Goal: Find contact information: Find contact information

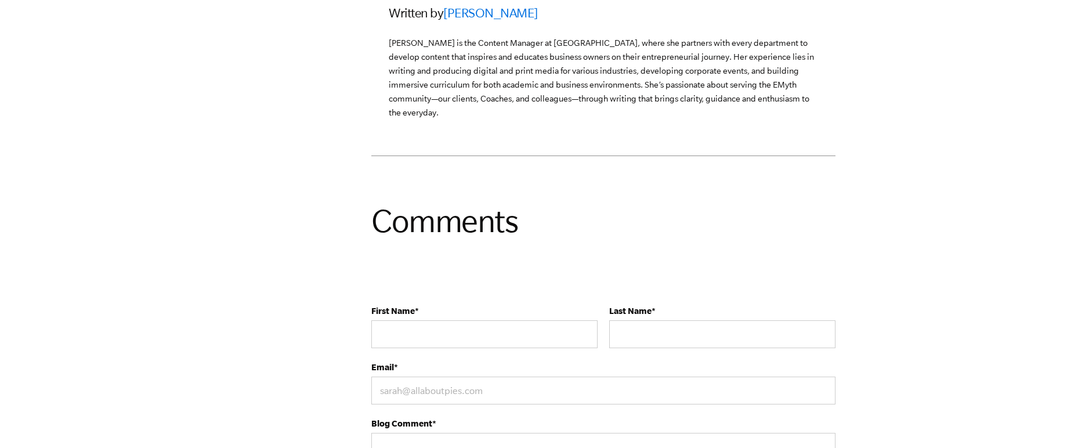
scroll to position [3650, 0]
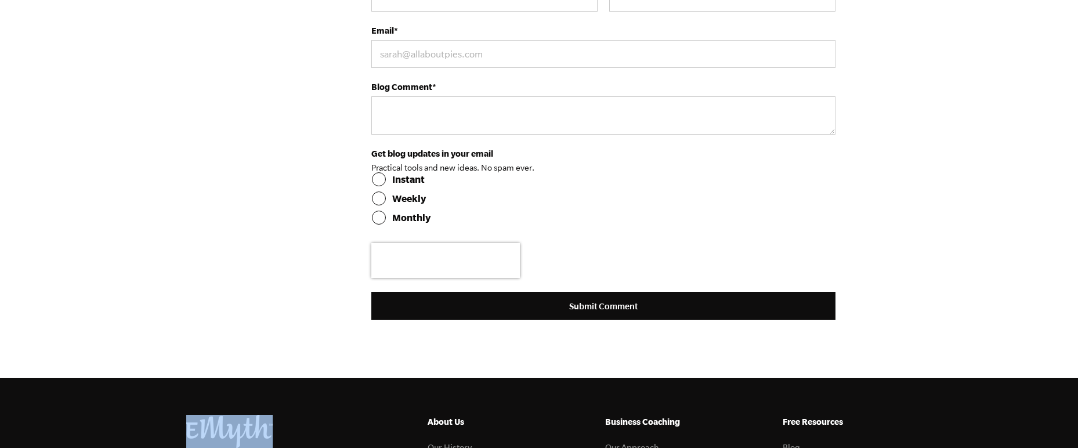
drag, startPoint x: 268, startPoint y: 271, endPoint x: 217, endPoint y: 273, distance: 50.5
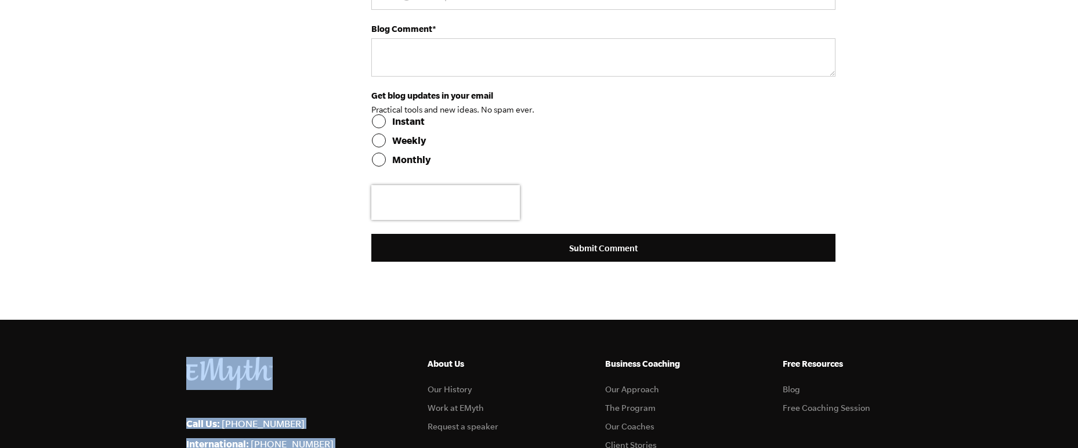
scroll to position [3873, 0]
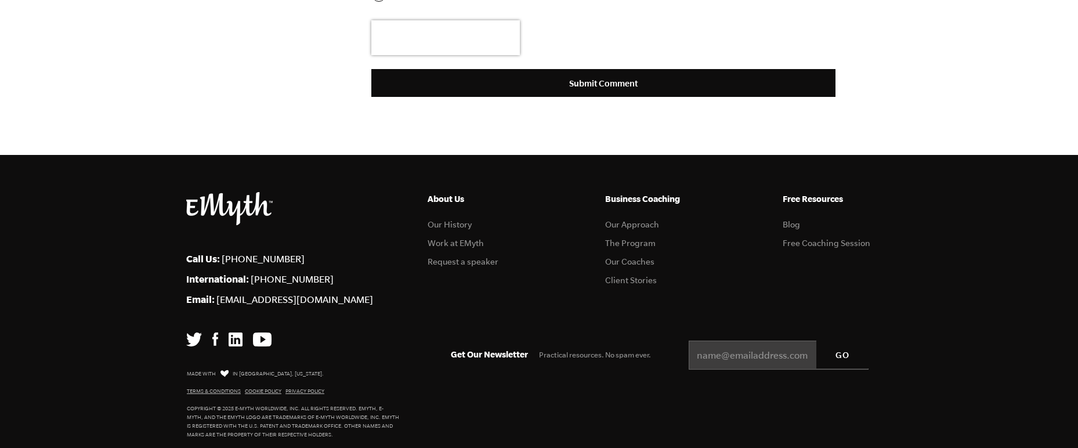
click at [344, 299] on div "Call Us: 1-800-300-3531 International: +1-541-552-4600 Email: info@emyth.com" at bounding box center [298, 292] width 224 height 201
drag, startPoint x: 295, startPoint y: 270, endPoint x: 216, endPoint y: 275, distance: 78.5
click at [216, 294] on li "Email: info@emyth.com" at bounding box center [298, 299] width 224 height 11
copy link "[EMAIL_ADDRESS][DOMAIN_NAME]"
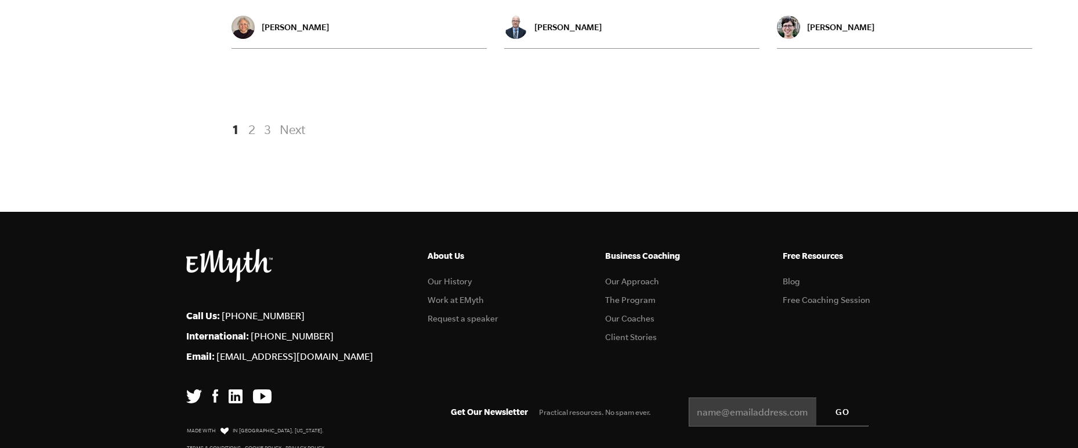
scroll to position [2616, 0]
